Goal: Task Accomplishment & Management: Use online tool/utility

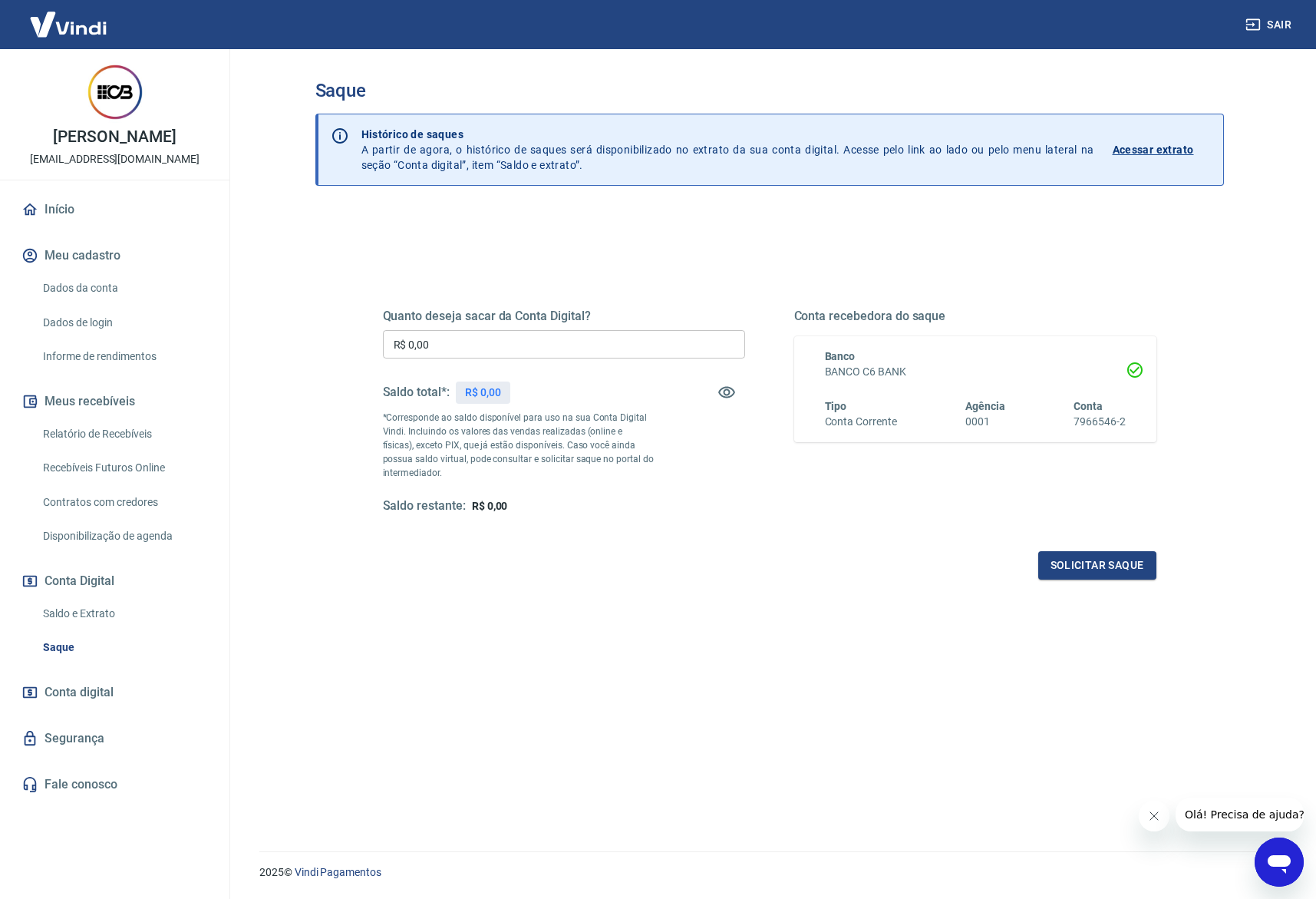
click at [660, 580] on div "Quanto deseja sacar da Conta Digital? R$ 0,00 ​ Saldo total*: R$ 0,00 *Correspo…" at bounding box center [769, 419] width 810 height 357
click at [531, 344] on input "R$ 0,00" at bounding box center [564, 343] width 362 height 28
type input "R$ 2.690,92"
click at [1127, 574] on button "Solicitar saque" at bounding box center [1097, 565] width 118 height 28
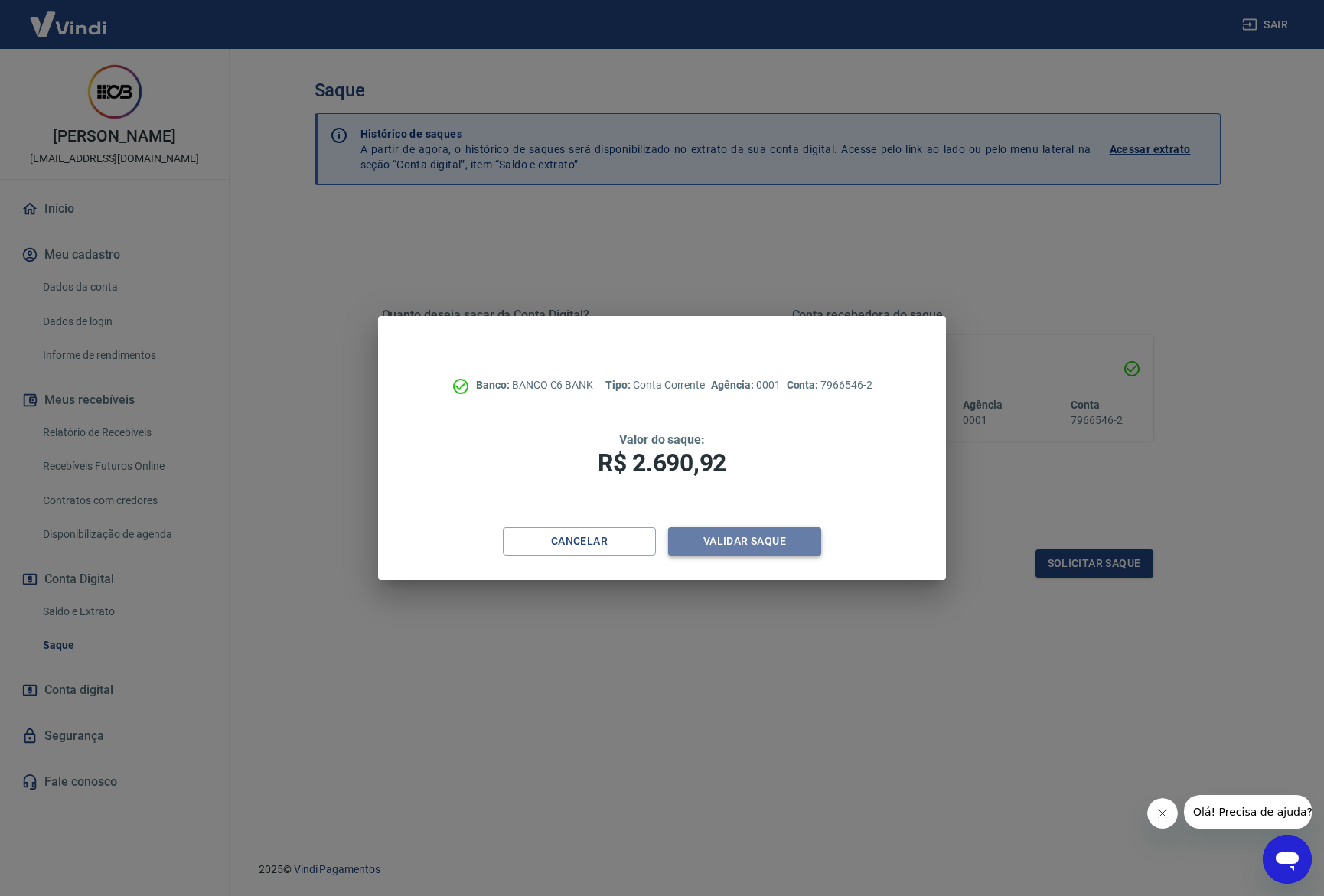
click at [818, 539] on button "Validar saque" at bounding box center [745, 540] width 153 height 28
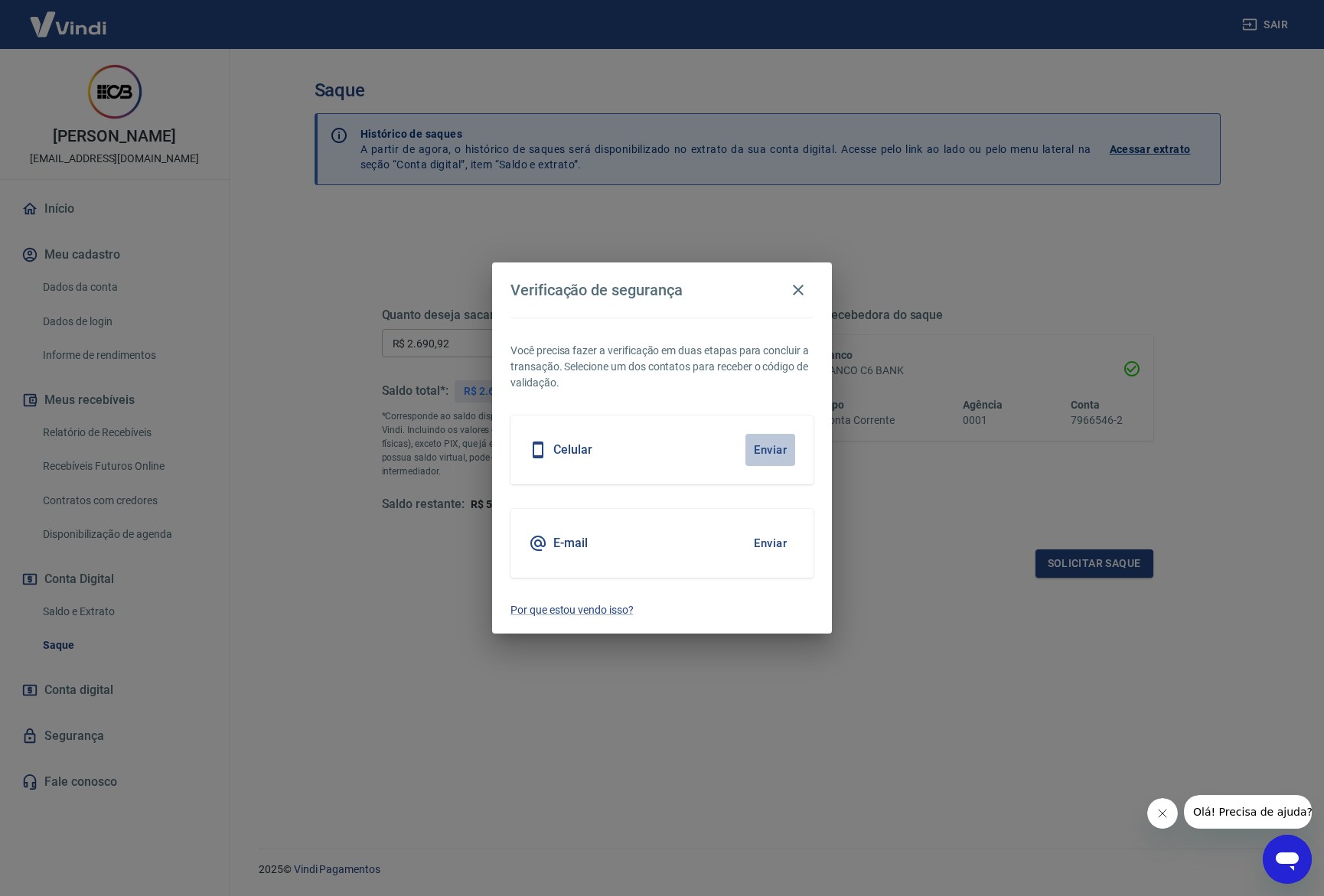
click at [748, 449] on button "Enviar" at bounding box center [769, 450] width 50 height 32
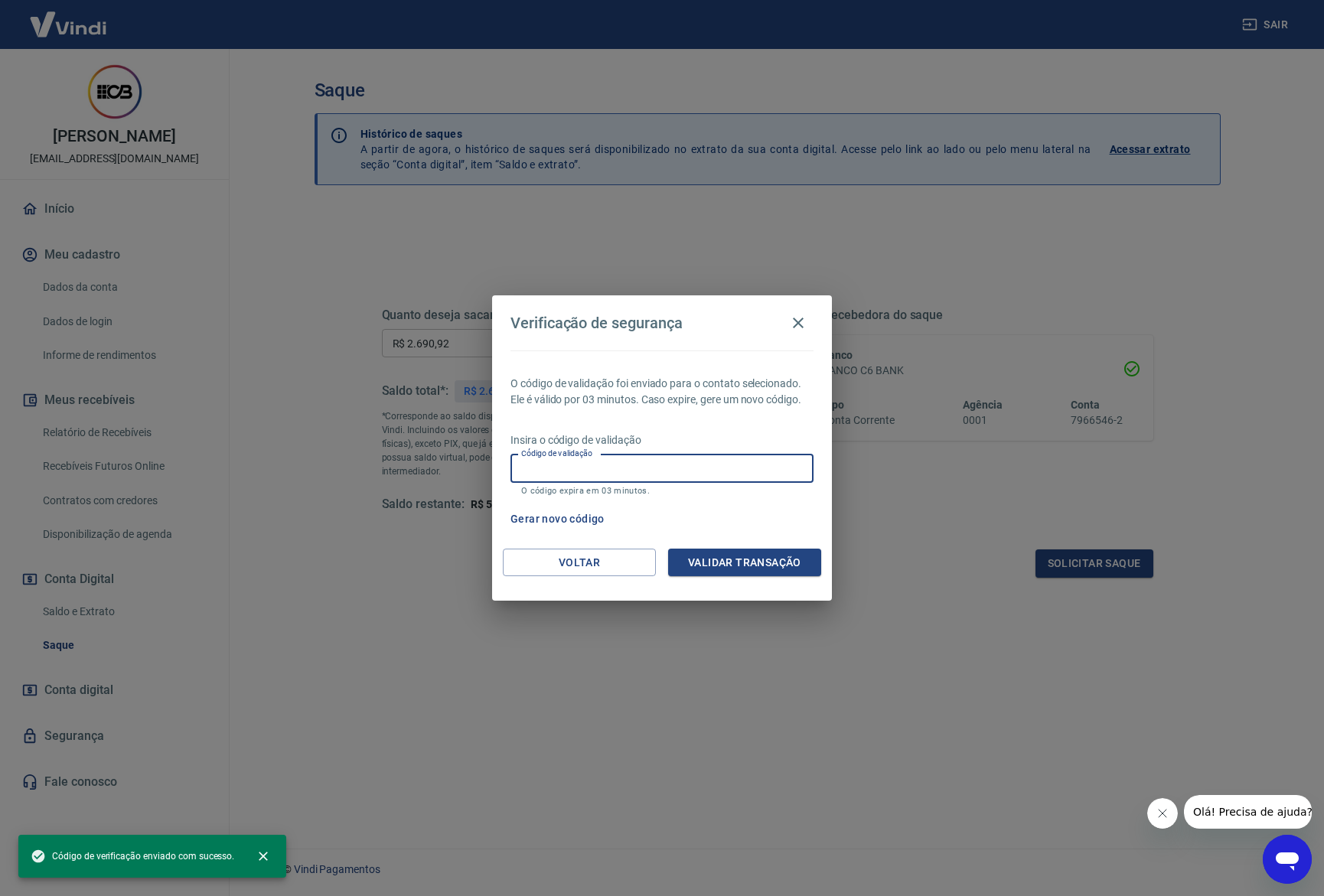
click at [630, 469] on input "Código de validação" at bounding box center [662, 468] width 303 height 28
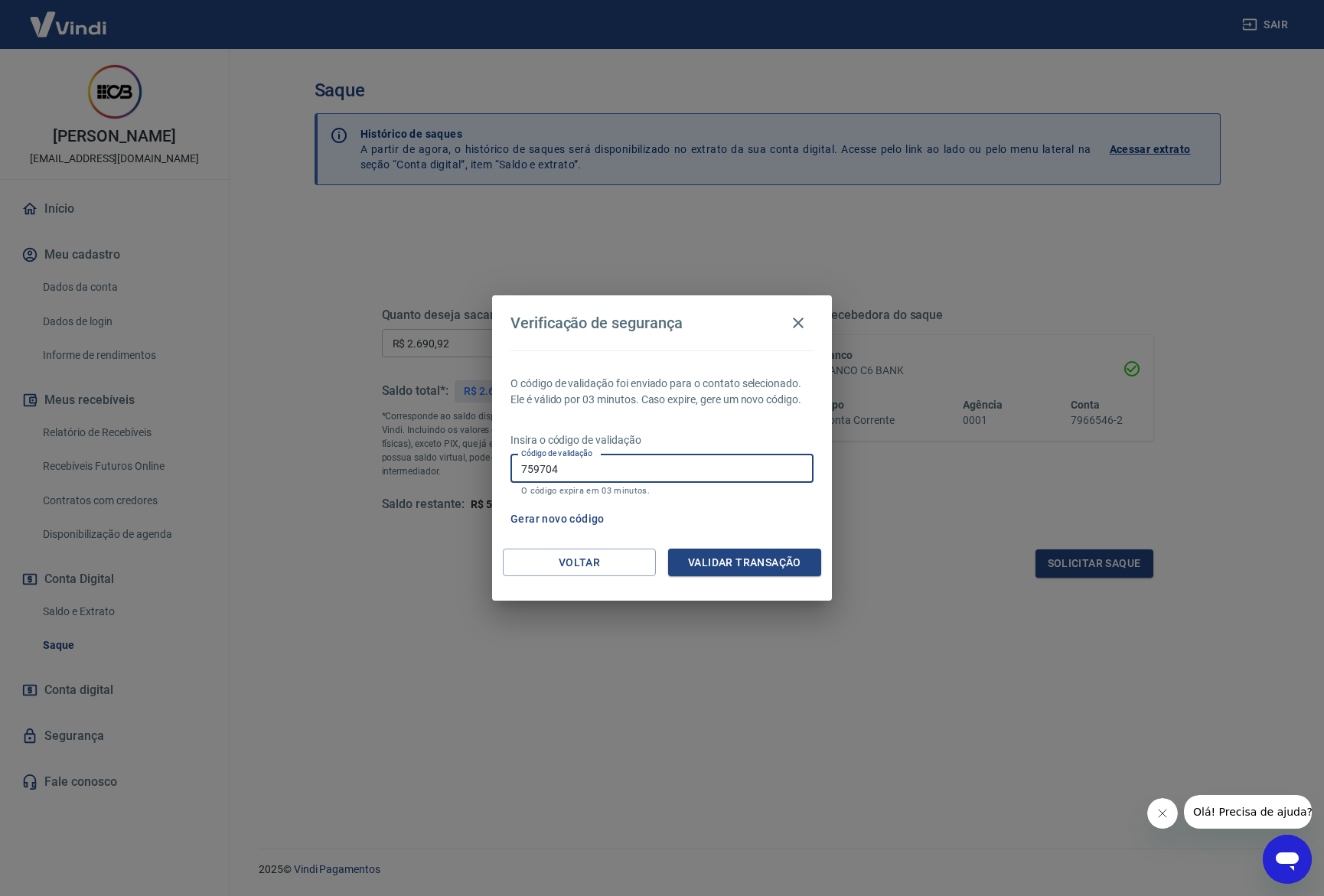
type input "759704"
click at [748, 546] on div "O código de validação foi enviado para o contato selecionado. Ele é válido por …" at bounding box center [661, 449] width 340 height 198
click at [748, 555] on button "Validar transação" at bounding box center [745, 562] width 153 height 28
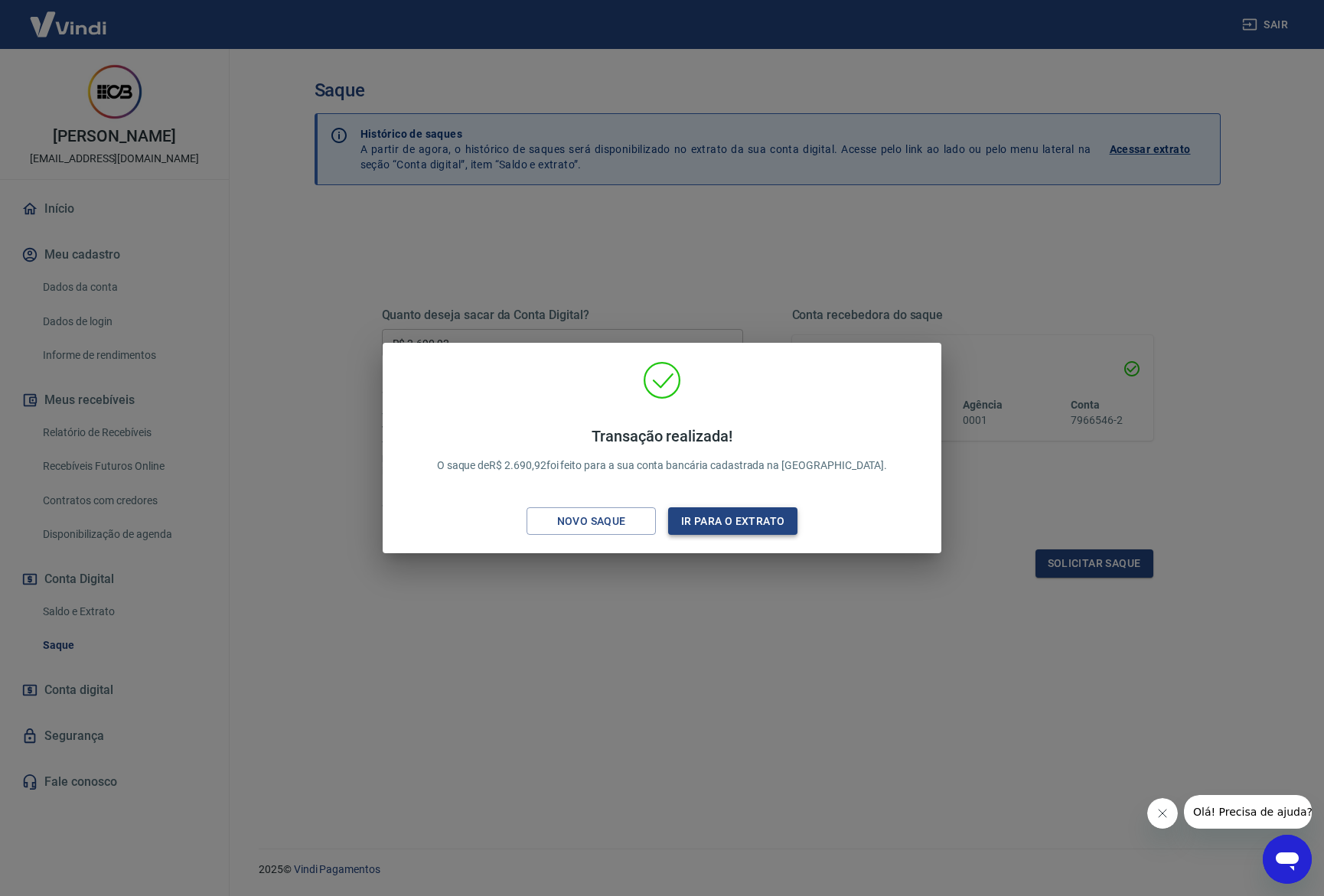
click at [705, 520] on button "Ir para o extrato" at bounding box center [733, 520] width 130 height 28
